Goal: Use online tool/utility: Use online tool/utility

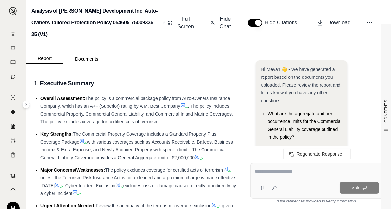
scroll to position [12, 0]
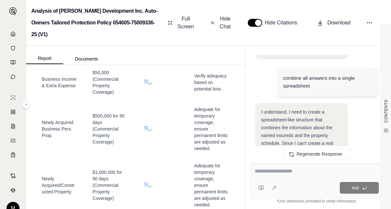
click at [12, 37] on link at bounding box center [13, 33] width 18 height 13
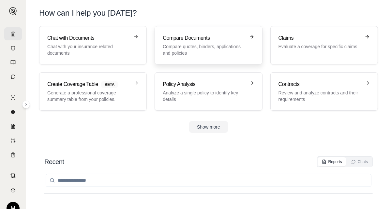
click at [203, 48] on p "Compare quotes, binders, applications and policies" at bounding box center [204, 49] width 82 height 13
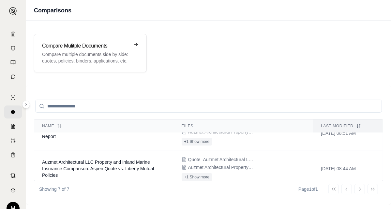
scroll to position [33, 0]
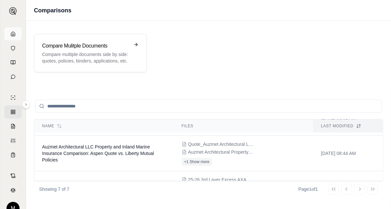
click at [6, 36] on link at bounding box center [13, 33] width 18 height 13
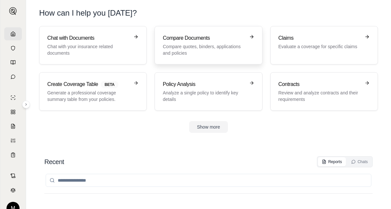
click at [220, 48] on p "Compare quotes, binders, applications and policies" at bounding box center [204, 49] width 82 height 13
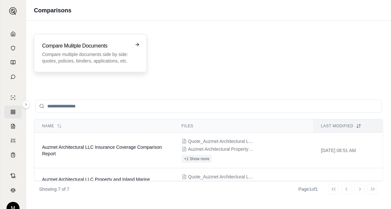
click at [100, 49] on h3 "Compare Mulitple Documents" at bounding box center [85, 46] width 87 height 8
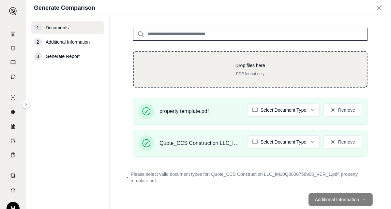
scroll to position [62, 0]
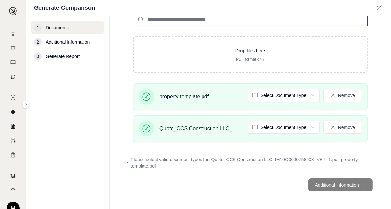
click at [321, 185] on footer "Additional Information →" at bounding box center [250, 184] width 255 height 23
click at [248, 189] on footer "Additional Information →" at bounding box center [250, 184] width 255 height 23
click at [339, 183] on footer "Additional Information →" at bounding box center [250, 184] width 255 height 23
click at [167, 158] on span "Please select valid document types for: Quote_CCS Construction LLC_IM10Q0000758…" at bounding box center [252, 162] width 243 height 13
click at [339, 182] on footer "Additional Information →" at bounding box center [250, 184] width 255 height 23
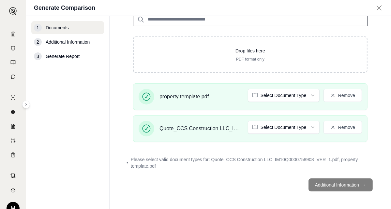
click at [330, 177] on footer "Additional Information →" at bounding box center [250, 184] width 255 height 23
click at [331, 166] on span "Please select valid document types for: Quote_CCS Construction LLC_IM10Q0000758…" at bounding box center [252, 162] width 243 height 13
click at [334, 157] on span "Please select valid document types for: Quote_CCS Construction LLC_IM10Q0000758…" at bounding box center [252, 162] width 243 height 13
click at [333, 94] on button "Remove" at bounding box center [342, 95] width 38 height 13
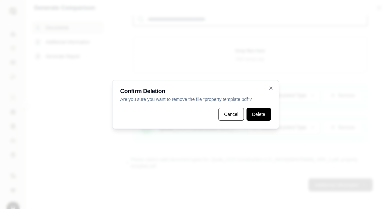
click at [261, 114] on button "Delete" at bounding box center [258, 114] width 24 height 13
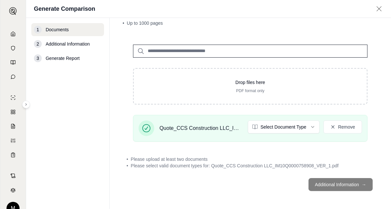
drag, startPoint x: 231, startPoint y: 153, endPoint x: 216, endPoint y: 144, distance: 17.0
click at [231, 153] on div "• Please upload at least two documents • Please select valid document types for…" at bounding box center [250, 162] width 255 height 21
click at [207, 127] on span "Quote_CCS Construction LLC_IM10Q0000758908_VER_1.pdf" at bounding box center [200, 128] width 83 height 8
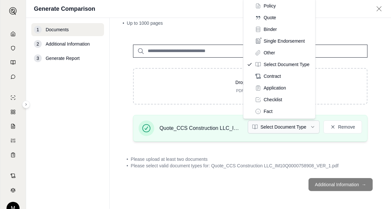
click at [300, 128] on html "M Generate Comparison 1 Documents 2 Additional Information 3 Generate Report Do…" at bounding box center [195, 104] width 391 height 209
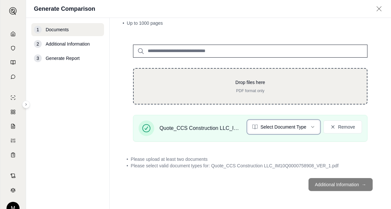
scroll to position [26, 0]
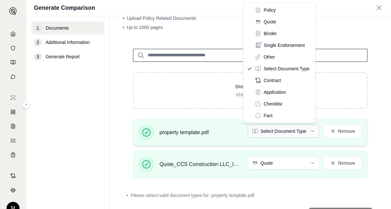
click at [306, 131] on html "M Generate Comparison 1 Documents 2 Additional Information 3 Generate Report Do…" at bounding box center [195, 104] width 391 height 209
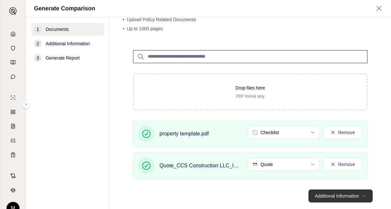
click at [349, 198] on button "Additional Information →" at bounding box center [340, 196] width 64 height 13
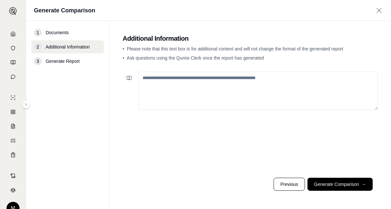
click at [194, 82] on textarea at bounding box center [258, 91] width 240 height 38
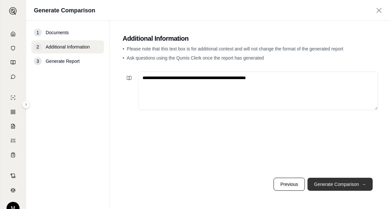
type textarea "**********"
click at [347, 184] on button "Generate Comparison →" at bounding box center [339, 184] width 65 height 13
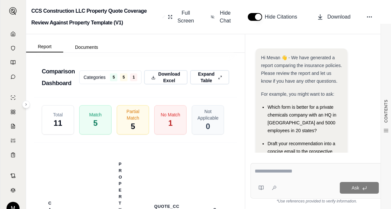
scroll to position [1336, 0]
click at [163, 84] on span "Download Excel" at bounding box center [169, 77] width 23 height 14
click at [159, 73] on div "Comparison Dashboard Categories 5 5 1 Download Excel Expand Table Total 11 Matc…" at bounding box center [135, 182] width 203 height 276
click at [12, 36] on icon at bounding box center [12, 33] width 5 height 5
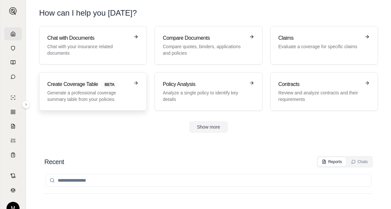
click at [94, 98] on p "Generate a professional coverage summary table from your policies." at bounding box center [88, 96] width 82 height 13
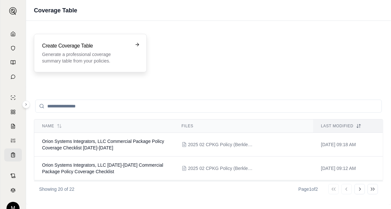
click at [109, 55] on p "Generate a professional coverage summary table from your policies." at bounding box center [85, 57] width 87 height 13
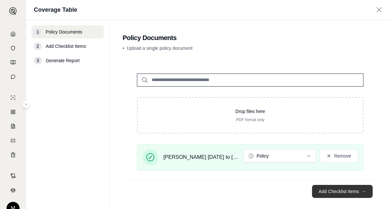
click at [330, 191] on button "Add Checklist Items →" at bounding box center [342, 191] width 61 height 13
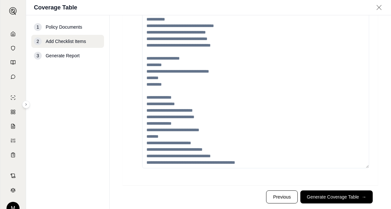
scroll to position [74, 0]
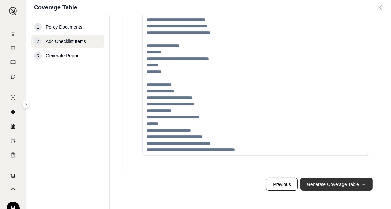
click at [342, 184] on button "Generate Coverage Table →" at bounding box center [336, 184] width 72 height 13
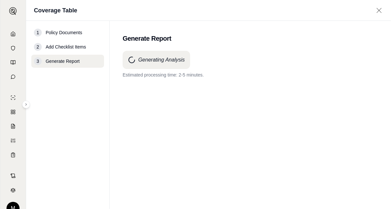
click at [346, 49] on main "Generate Report Generating Analysis Estimated processing time: 2-5 minutes." at bounding box center [250, 115] width 281 height 188
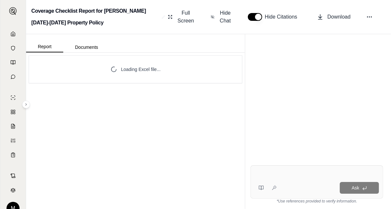
scroll to position [49, 0]
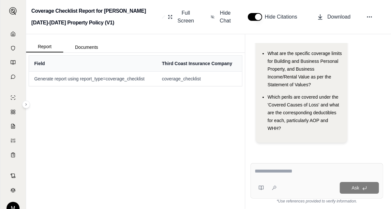
drag, startPoint x: 352, startPoint y: 145, endPoint x: 360, endPoint y: 144, distance: 7.9
click at [356, 145] on div "Hi Mevan 👋 - We have generated a report based on the documents you uploaded. Pl…" at bounding box center [317, 74] width 122 height 148
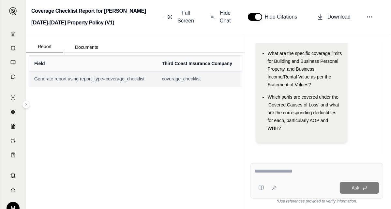
click at [96, 81] on span "Generate report using report_type=coverage_checklist" at bounding box center [92, 79] width 117 height 7
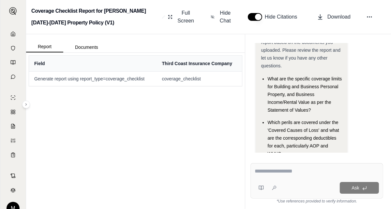
scroll to position [0, 0]
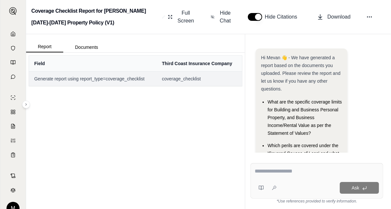
click at [120, 81] on span "Generate report using report_type=coverage_checklist" at bounding box center [92, 79] width 117 height 7
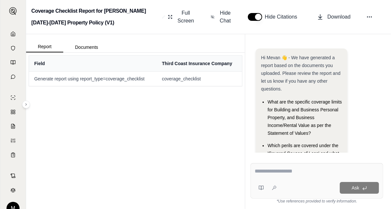
click at [175, 146] on div "Field Third Coast Insurance Company Generate report using report_type=coverage_…" at bounding box center [135, 131] width 219 height 156
click at [77, 48] on button "Documents" at bounding box center [86, 47] width 47 height 10
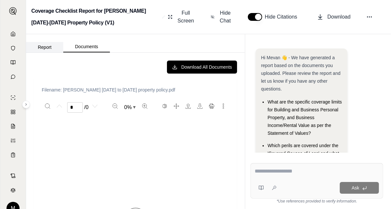
click at [45, 44] on button "Report" at bounding box center [44, 47] width 37 height 10
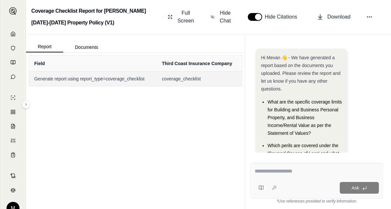
click at [92, 80] on span "Generate report using report_type=coverage_checklist" at bounding box center [92, 79] width 117 height 7
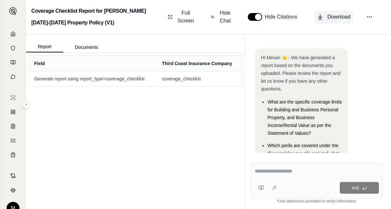
click at [330, 18] on span "Download" at bounding box center [338, 17] width 23 height 8
click at [12, 36] on icon at bounding box center [13, 34] width 4 height 4
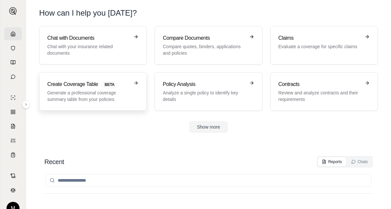
click at [95, 89] on div "Create Coverage Table BETA Generate a professional coverage summary table from …" at bounding box center [88, 92] width 82 height 22
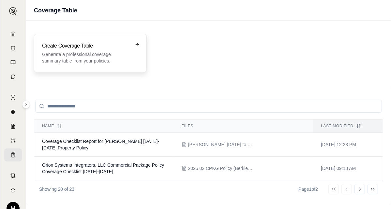
click at [78, 56] on p "Generate a professional coverage summary table from your policies." at bounding box center [85, 57] width 87 height 13
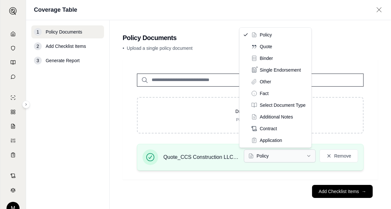
click at [291, 154] on html "M Coverage Table 1 Policy Documents 2 Add Checklist Items 3 Generate Report Pol…" at bounding box center [195, 104] width 391 height 209
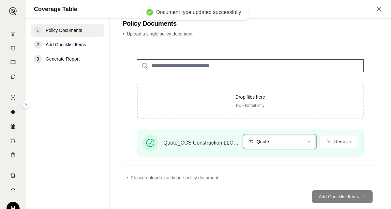
scroll to position [25, 0]
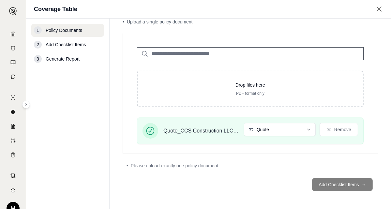
click at [192, 161] on div "• Please upload exactly one policy document" at bounding box center [250, 166] width 255 height 14
click at [343, 185] on footer "Add Checklist Items →" at bounding box center [250, 184] width 255 height 23
click at [332, 182] on footer "Add Checklist Items →" at bounding box center [250, 184] width 255 height 23
click at [241, 167] on div "• Please upload exactly one policy document" at bounding box center [249, 166] width 247 height 7
click at [201, 166] on span "Please upload exactly one policy document" at bounding box center [175, 166] width 88 height 7
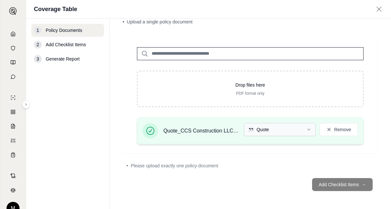
click at [268, 127] on html "M Coverage Table 1 Policy Documents 2 Add Checklist Items 3 Generate Report Pol…" at bounding box center [195, 104] width 391 height 209
click at [269, 129] on html "M Coverage Table 1 Policy Documents 2 Add Checklist Items 3 Generate Report Pol…" at bounding box center [195, 104] width 391 height 209
click at [12, 34] on polyline at bounding box center [12, 35] width 1 height 2
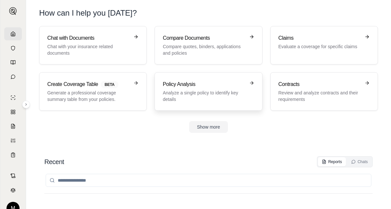
click at [228, 84] on h3 "Policy Analysis" at bounding box center [204, 85] width 82 height 8
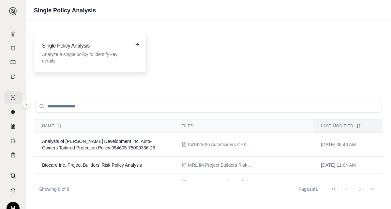
click at [119, 48] on h3 "Single Policy Analysis" at bounding box center [85, 46] width 87 height 8
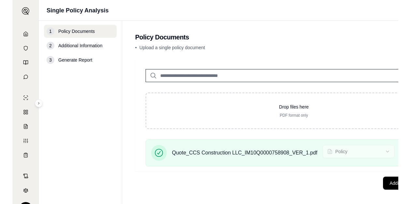
scroll to position [5, 0]
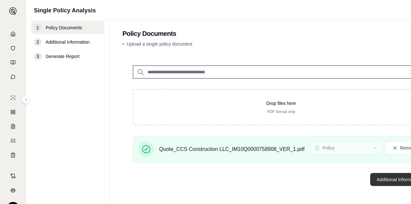
click at [390, 178] on button "Additional Information →" at bounding box center [403, 179] width 64 height 13
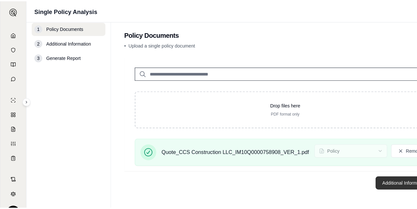
scroll to position [0, 0]
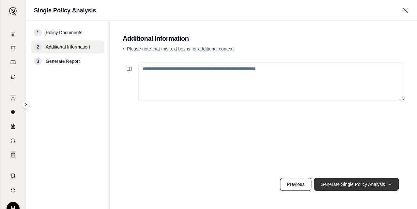
click at [340, 182] on button "Generate Single Policy Analysis →" at bounding box center [356, 184] width 85 height 13
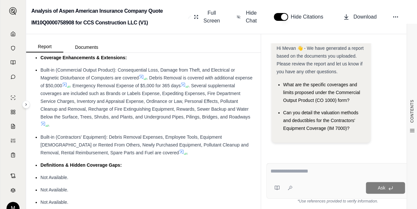
scroll to position [424, 0]
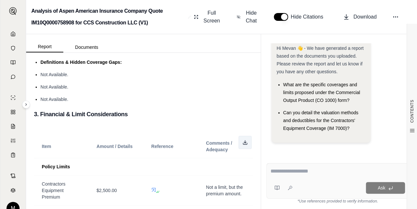
click at [242, 145] on icon at bounding box center [244, 142] width 5 height 5
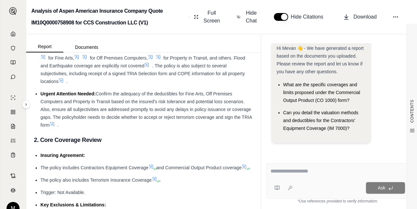
scroll to position [0, 0]
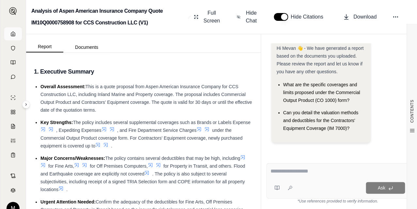
click at [11, 32] on icon at bounding box center [13, 34] width 4 height 4
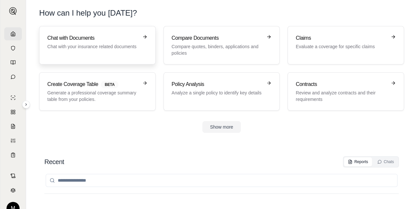
click at [125, 49] on p "Chat with your insurance related documents" at bounding box center [92, 46] width 91 height 7
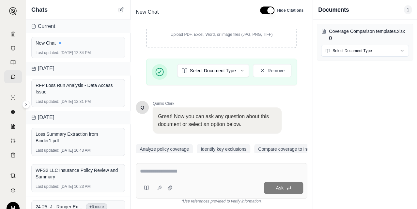
scroll to position [161, 0]
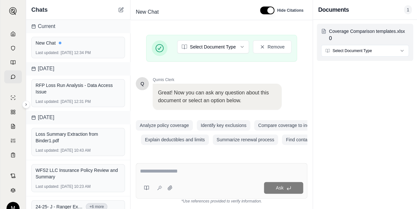
click at [379, 54] on html "M Chats Current New Chat Last updated: [DATE] 12:34 PM [DATE] RFP Loss Run Anal…" at bounding box center [208, 104] width 417 height 209
click at [174, 171] on textarea at bounding box center [221, 172] width 163 height 8
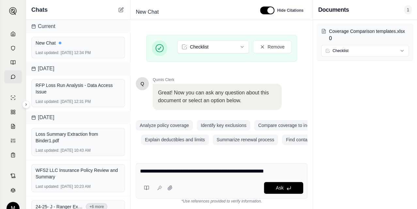
type textarea "**********"
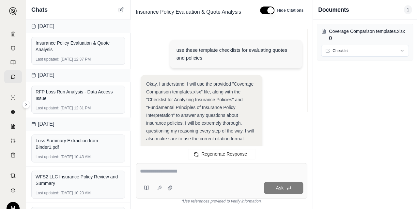
scroll to position [226, 0]
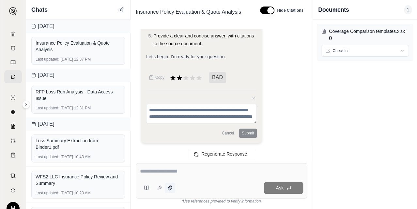
click at [168, 189] on icon at bounding box center [169, 187] width 5 height 5
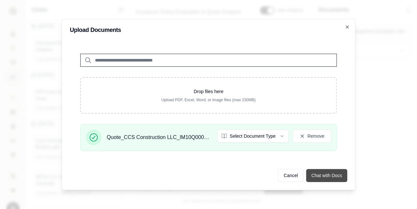
click at [330, 175] on button "Chat with Docs" at bounding box center [326, 175] width 41 height 13
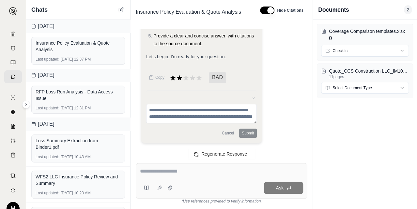
click at [175, 170] on textarea at bounding box center [221, 172] width 163 height 8
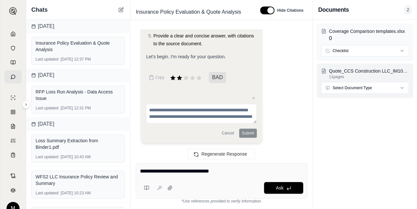
type textarea "**********"
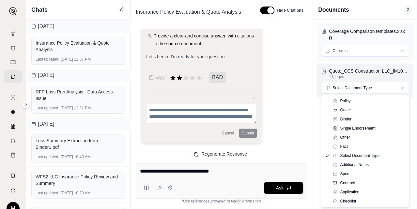
click at [343, 89] on html "M Chats [DATE] Insurance Policy Evaluation & Quote Analysis Last updated: [DATE…" at bounding box center [208, 104] width 417 height 209
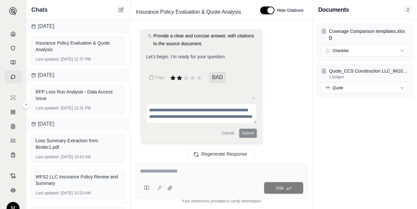
click at [195, 178] on div "Ask" at bounding box center [221, 181] width 171 height 36
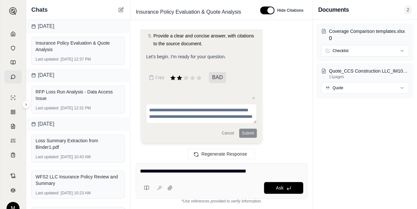
type textarea "**********"
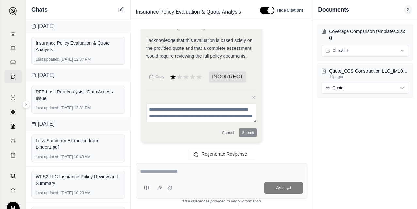
scroll to position [2517, 0]
click at [176, 172] on textarea at bounding box center [221, 172] width 163 height 8
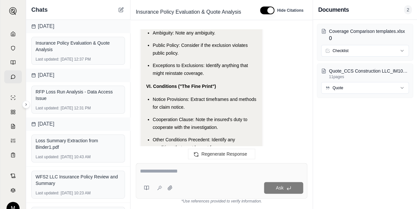
scroll to position [823, 0]
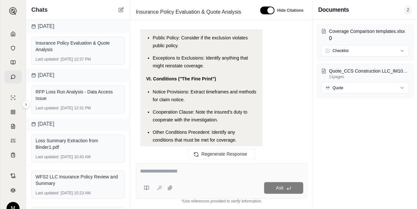
click at [172, 173] on textarea at bounding box center [221, 172] width 163 height 8
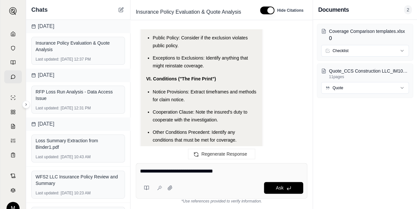
type textarea "**********"
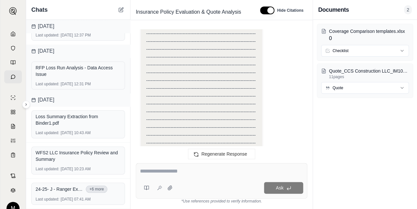
scroll to position [0, 0]
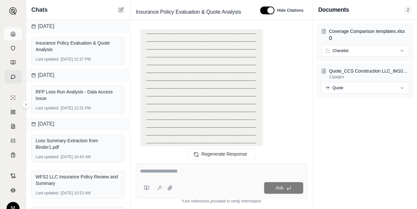
click at [13, 33] on link at bounding box center [13, 33] width 18 height 13
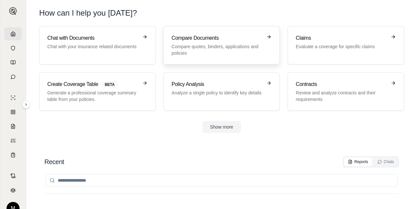
click at [224, 48] on p "Compare quotes, binders, applications and policies" at bounding box center [216, 49] width 91 height 13
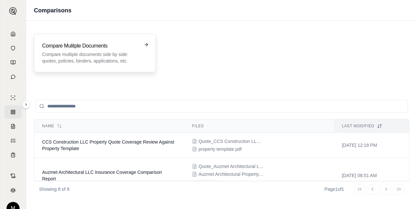
click at [112, 55] on p "Compare multiple documents side by side: quotes, policies, binders, application…" at bounding box center [90, 57] width 96 height 13
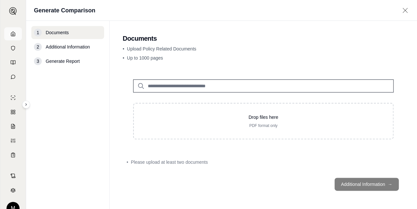
click at [12, 38] on link at bounding box center [13, 33] width 18 height 13
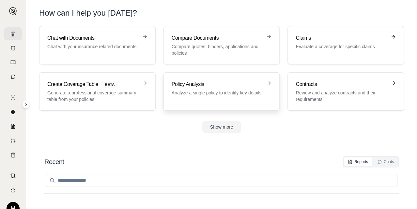
click at [231, 94] on p "Analyze a single policy to identify key details" at bounding box center [216, 93] width 91 height 7
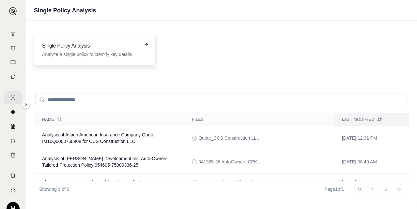
click at [111, 58] on div "Single Policy Analysis Analyze a single policy to identify key details" at bounding box center [95, 50] width 122 height 32
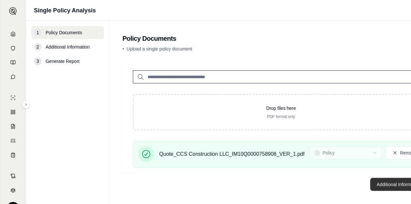
click at [388, 189] on button "Additional Information →" at bounding box center [403, 184] width 64 height 13
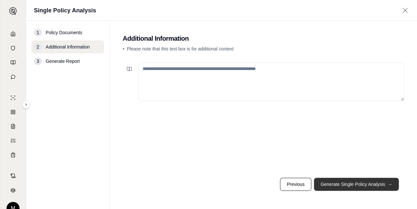
click at [372, 187] on button "Generate Single Policy Analysis →" at bounding box center [356, 184] width 85 height 13
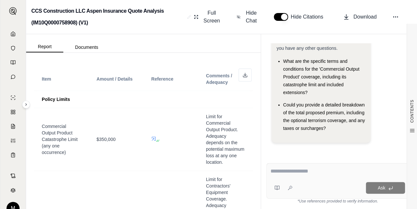
scroll to position [521, 0]
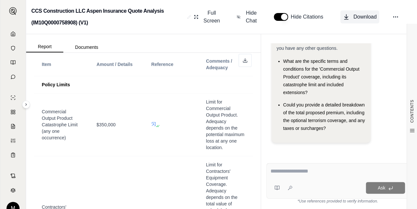
click at [367, 17] on span "Download" at bounding box center [364, 17] width 23 height 8
